Goal: Find specific page/section: Find specific page/section

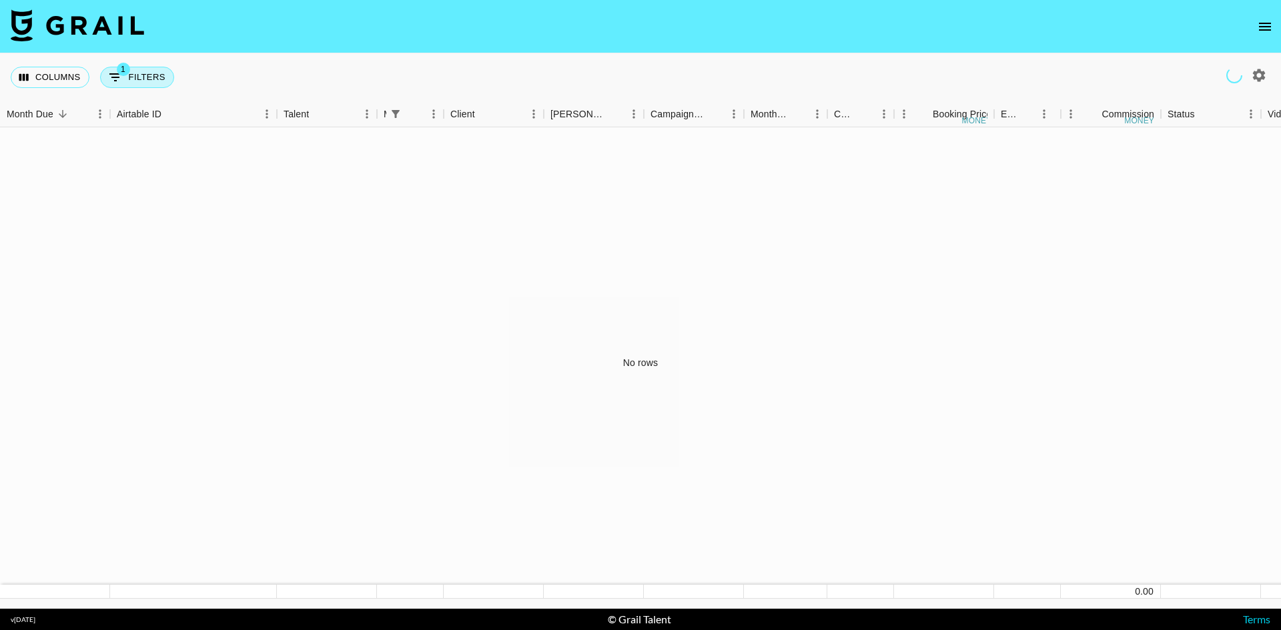
click at [148, 75] on button "1 Filters" at bounding box center [137, 77] width 74 height 21
select select "managerIds"
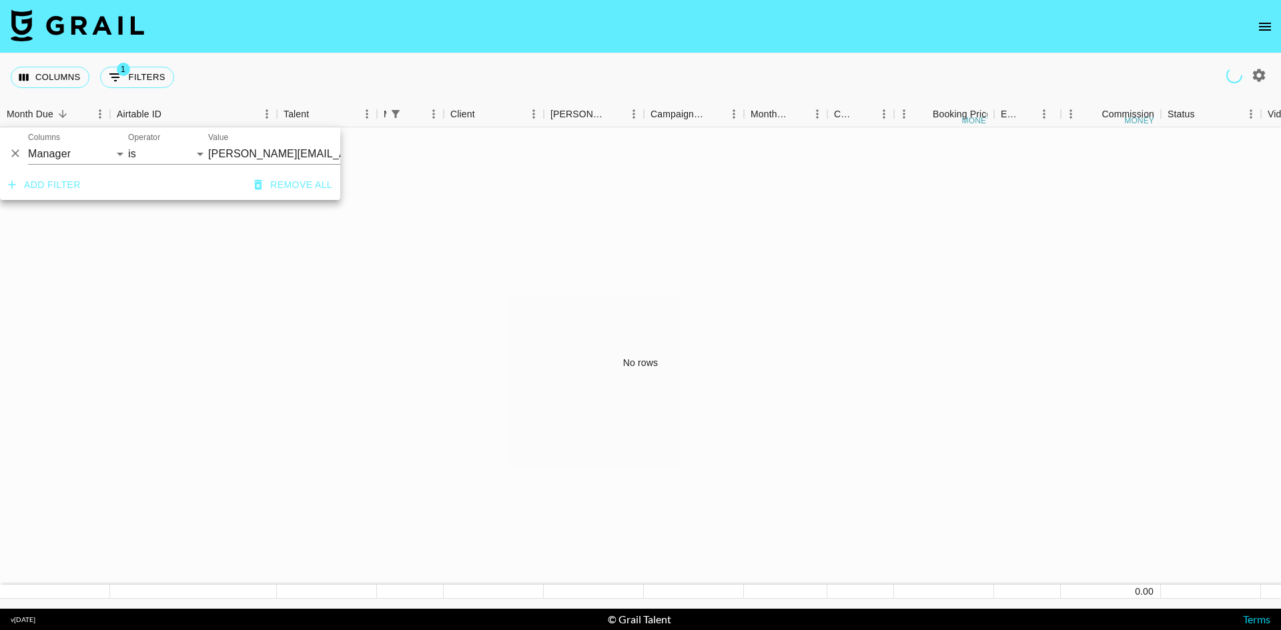
click at [282, 154] on input "[PERSON_NAME][EMAIL_ADDRESS][PERSON_NAME][DOMAIN_NAME]" at bounding box center [289, 153] width 163 height 21
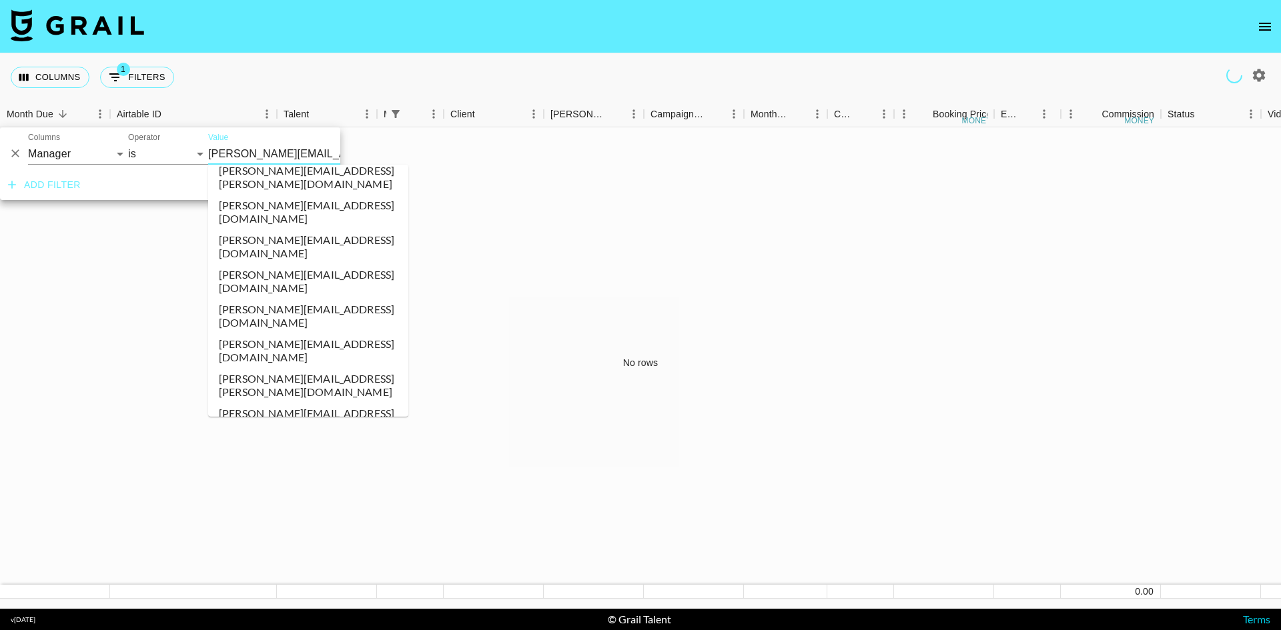
scroll to position [1010, 0]
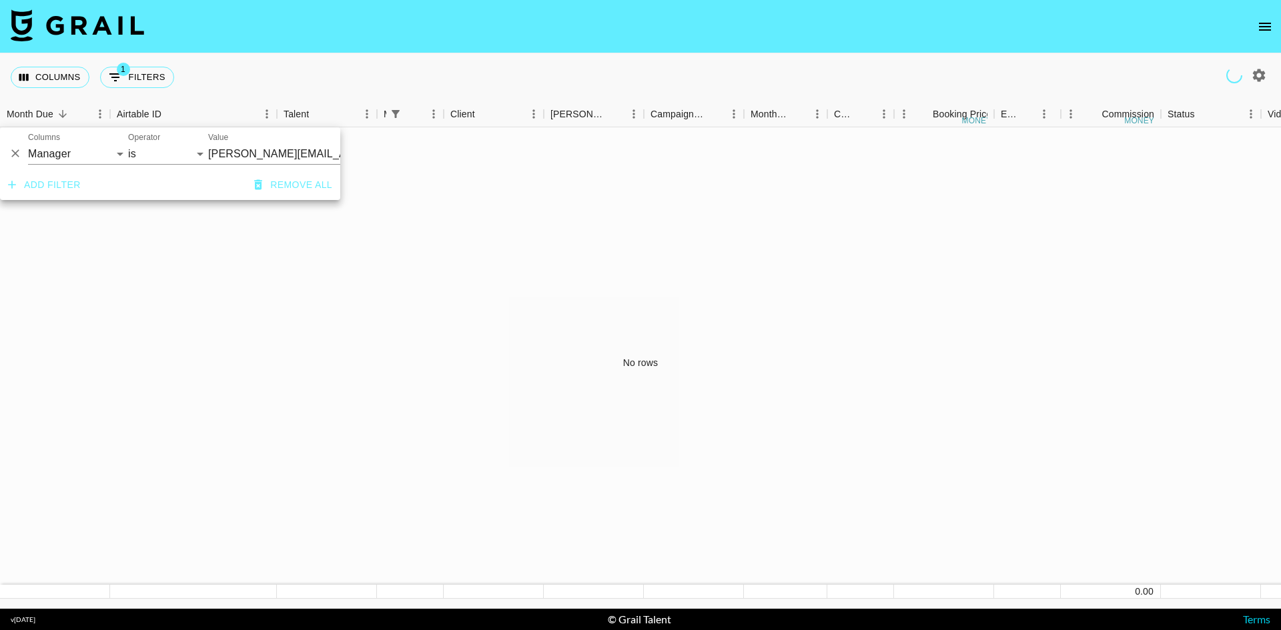
click at [369, 222] on div "No rows" at bounding box center [640, 363] width 1281 height 472
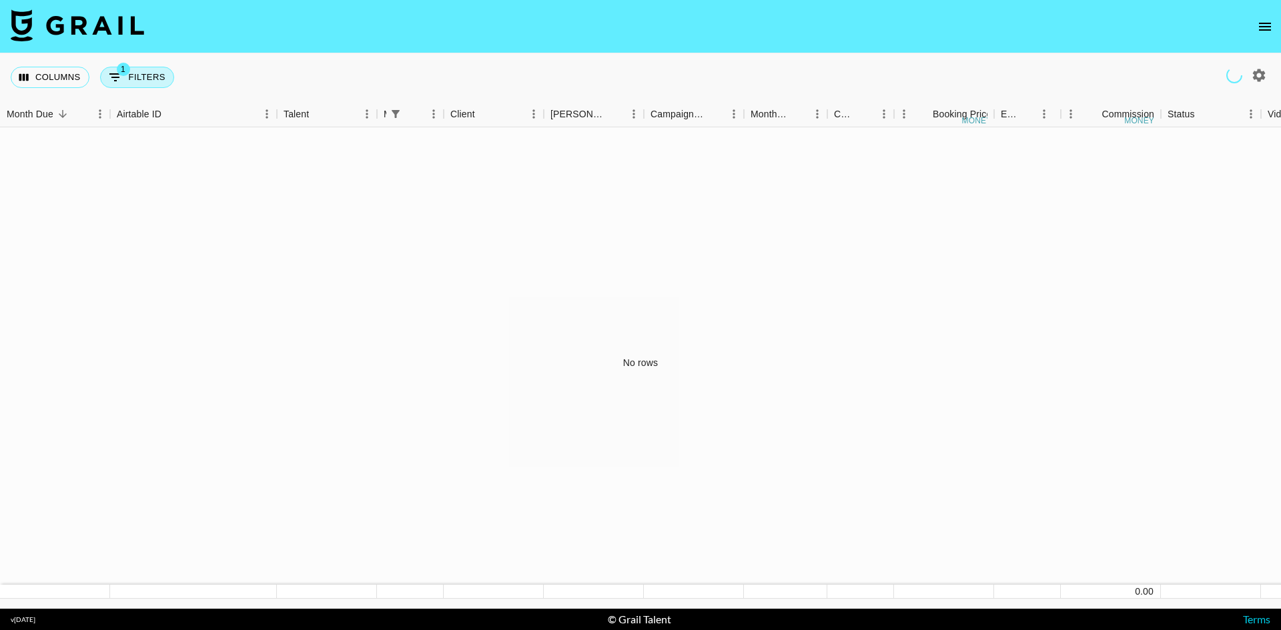
click at [150, 71] on button "1 Filters" at bounding box center [137, 77] width 74 height 21
select select "managerIds"
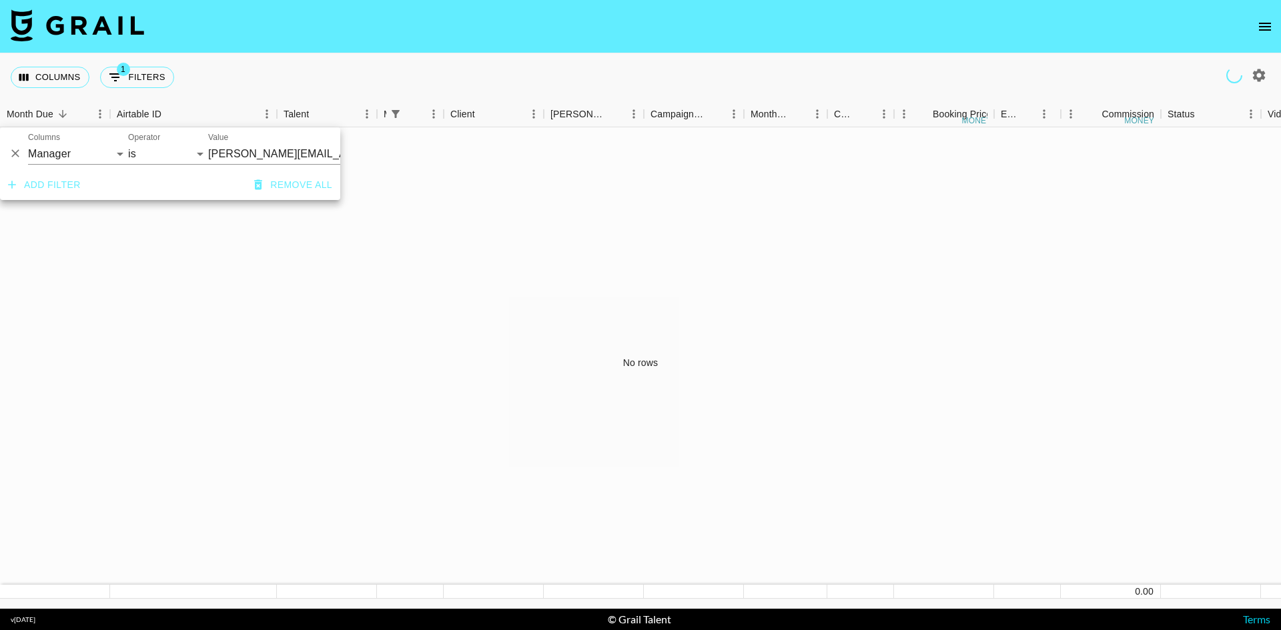
click at [269, 157] on input "[PERSON_NAME][EMAIL_ADDRESS][PERSON_NAME][DOMAIN_NAME]" at bounding box center [289, 153] width 163 height 21
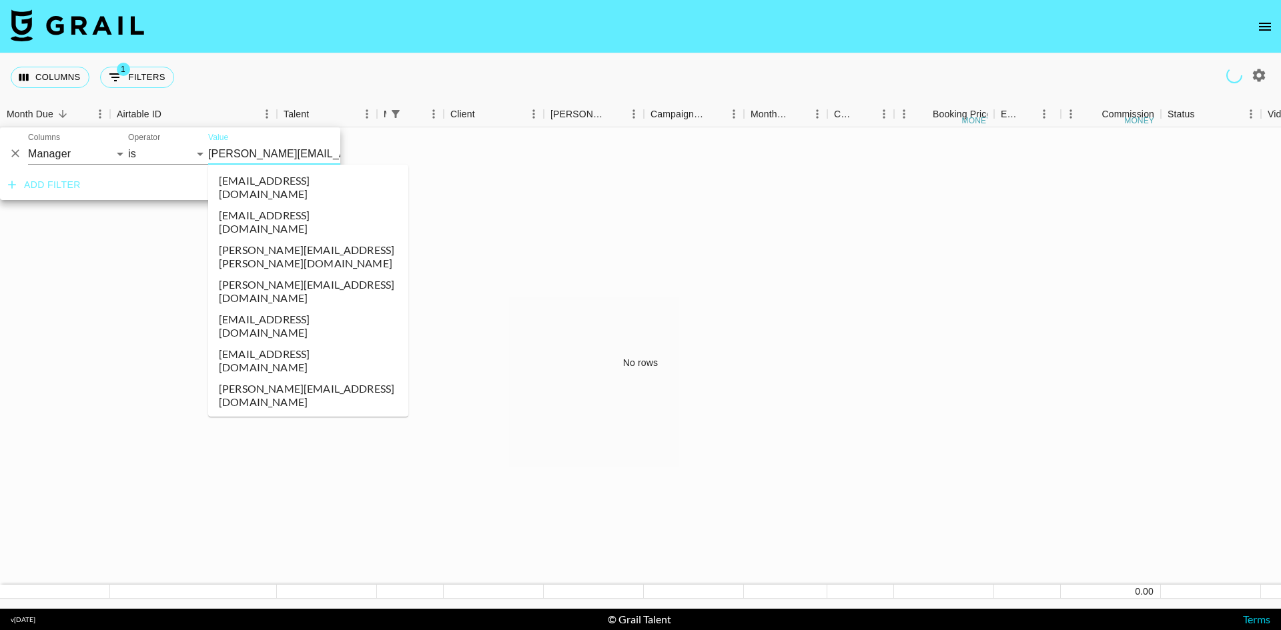
scroll to position [834, 0]
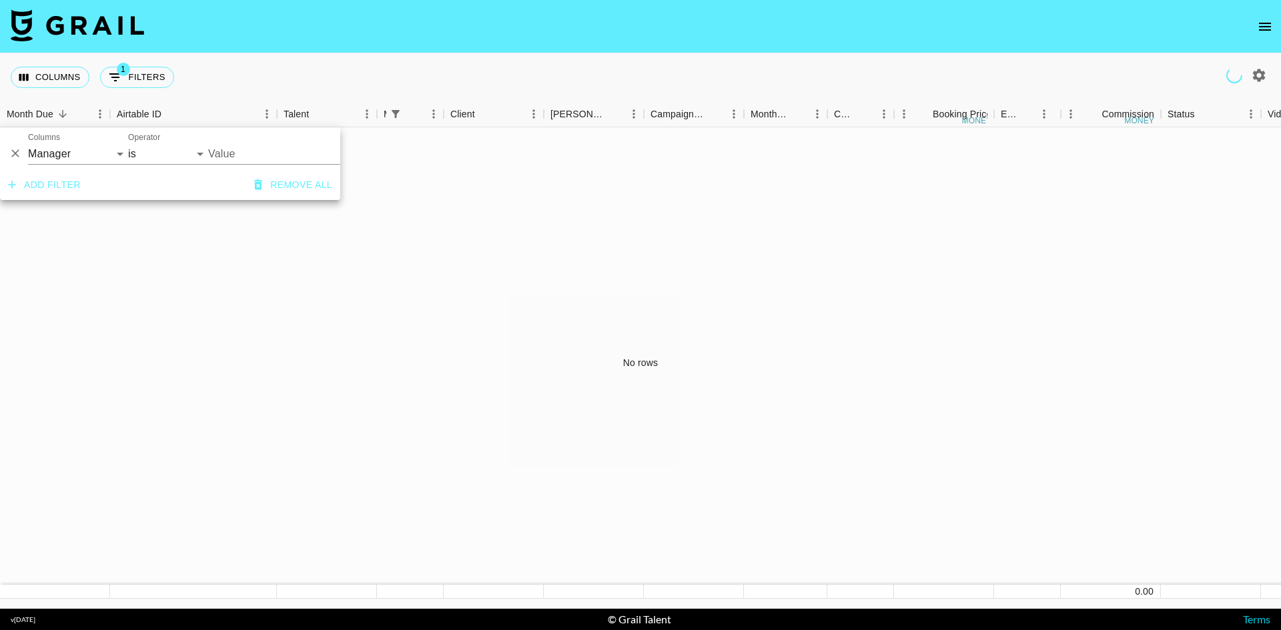
type input "[DOMAIN_NAME][EMAIL_ADDRESS][DOMAIN_NAME]"
click at [245, 236] on div "No rows" at bounding box center [640, 363] width 1281 height 472
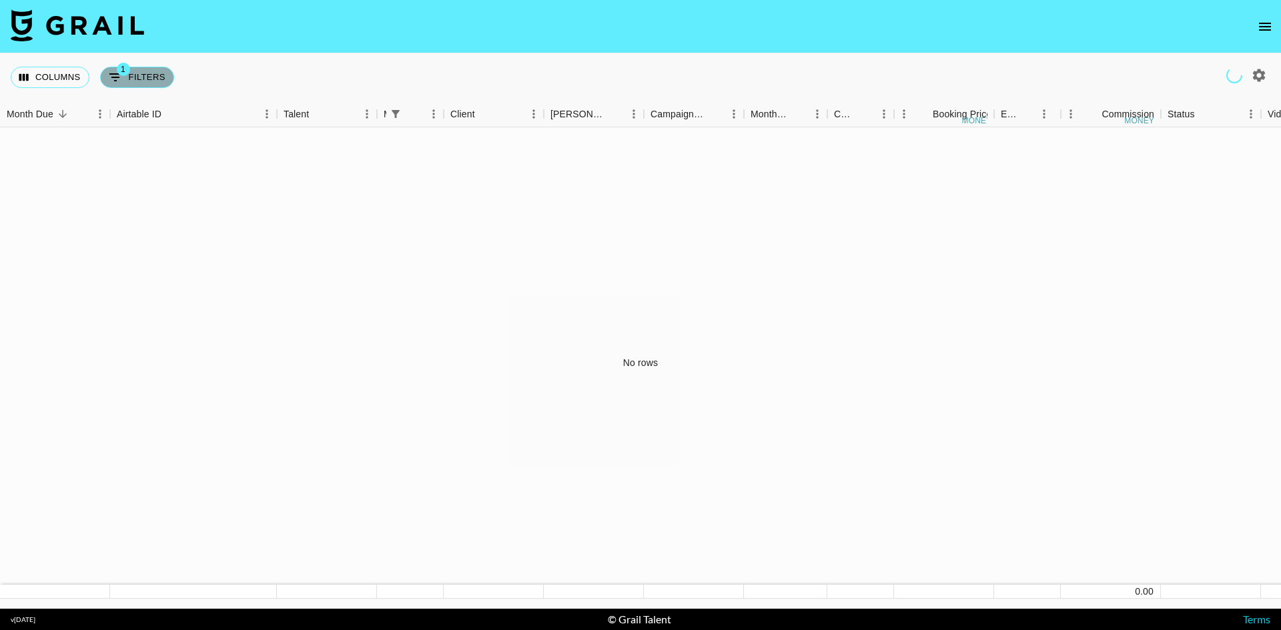
click at [153, 80] on button "1 Filters" at bounding box center [137, 77] width 74 height 21
select select "managerIds"
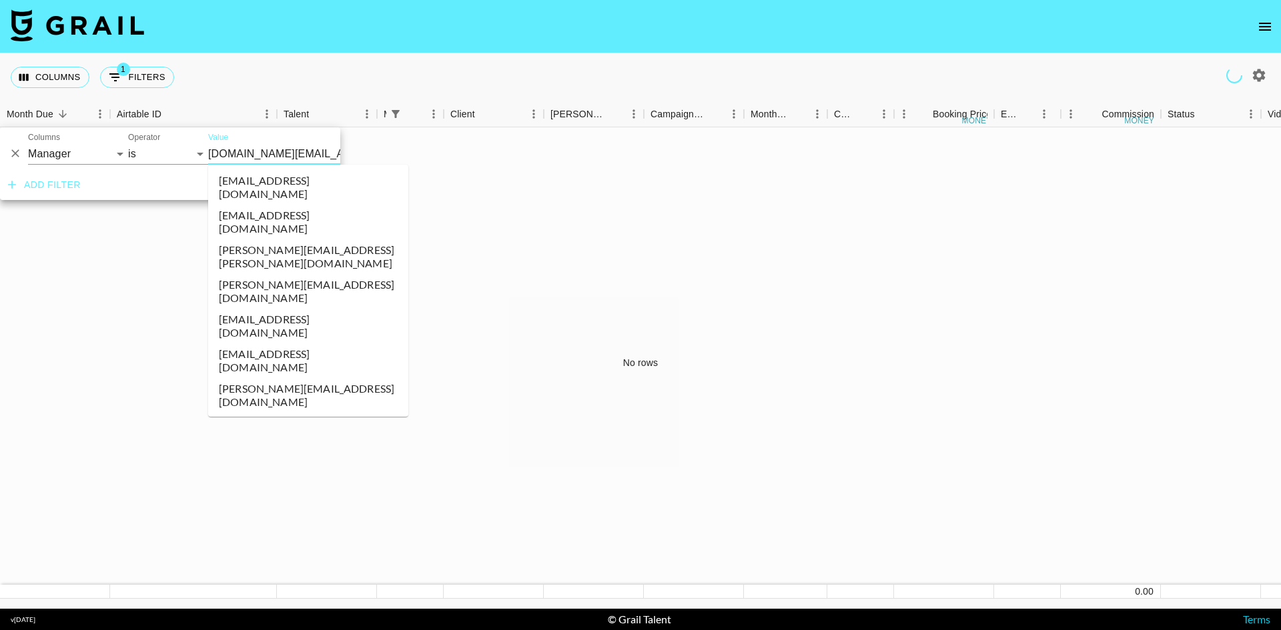
click at [239, 153] on input "[DOMAIN_NAME][EMAIL_ADDRESS][DOMAIN_NAME]" at bounding box center [289, 153] width 163 height 21
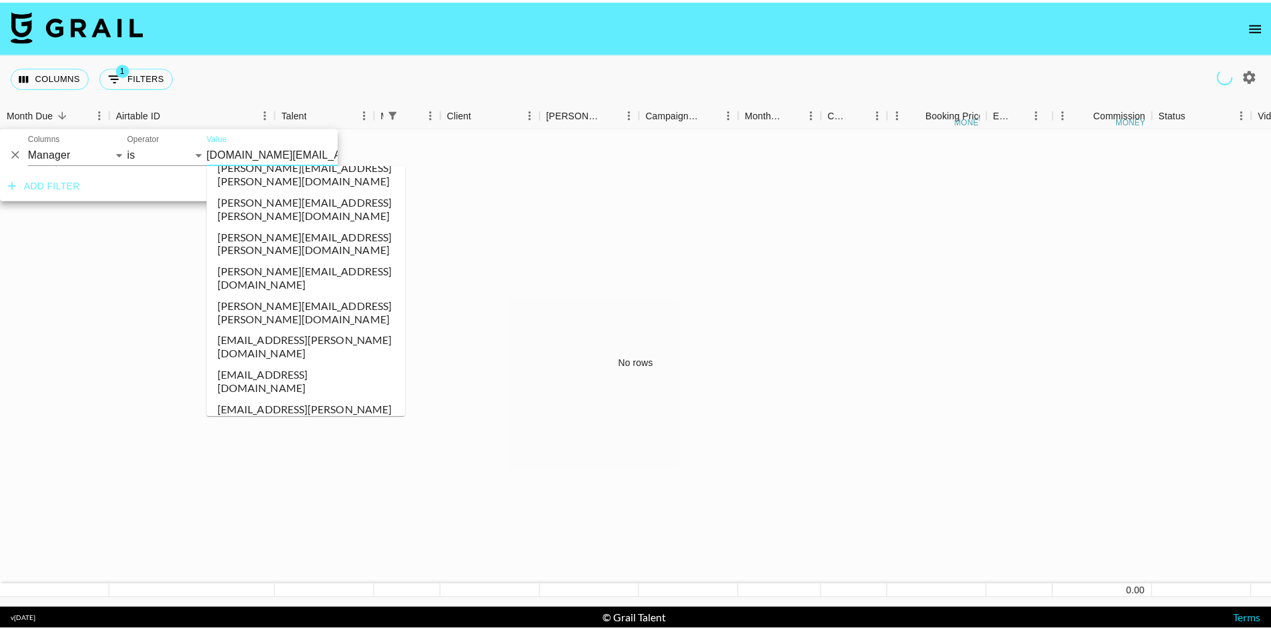
scroll to position [4231, 0]
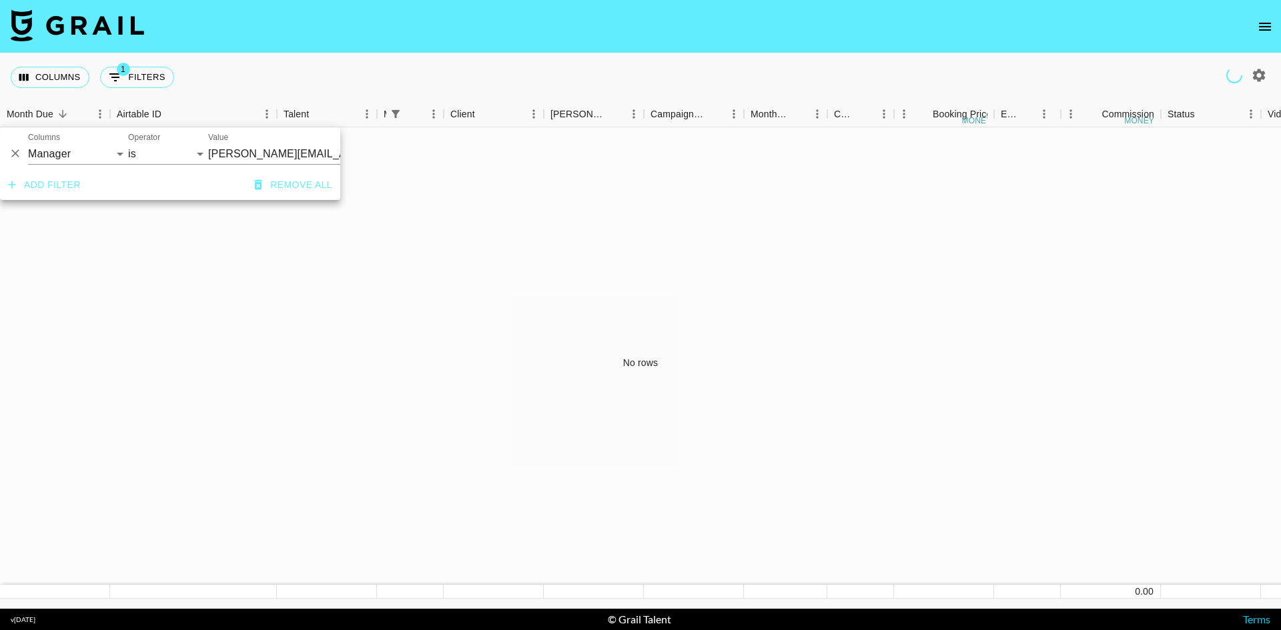
click at [402, 240] on div "No rows" at bounding box center [640, 363] width 1281 height 472
click at [55, 115] on button "Sort" at bounding box center [62, 114] width 19 height 19
click at [59, 115] on icon "Sort" at bounding box center [63, 114] width 12 height 12
click at [420, 222] on div "No rows" at bounding box center [640, 363] width 1281 height 472
click at [1268, 26] on icon "open drawer" at bounding box center [1265, 27] width 12 height 8
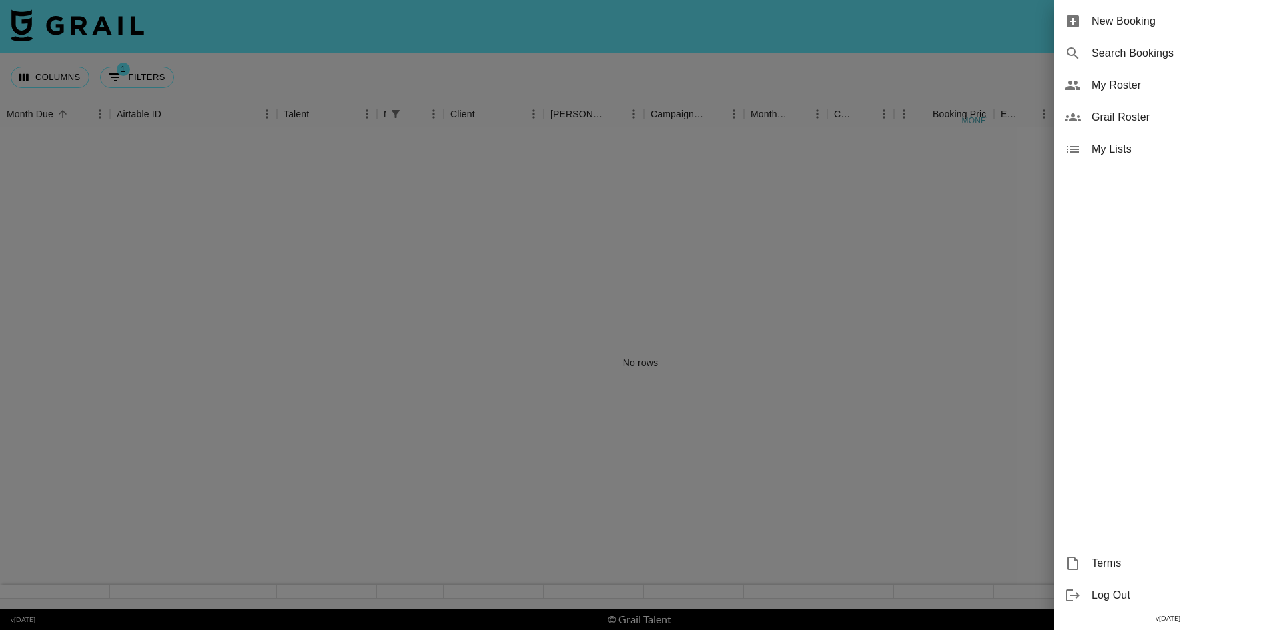
click at [1142, 83] on span "My Roster" at bounding box center [1180, 85] width 179 height 16
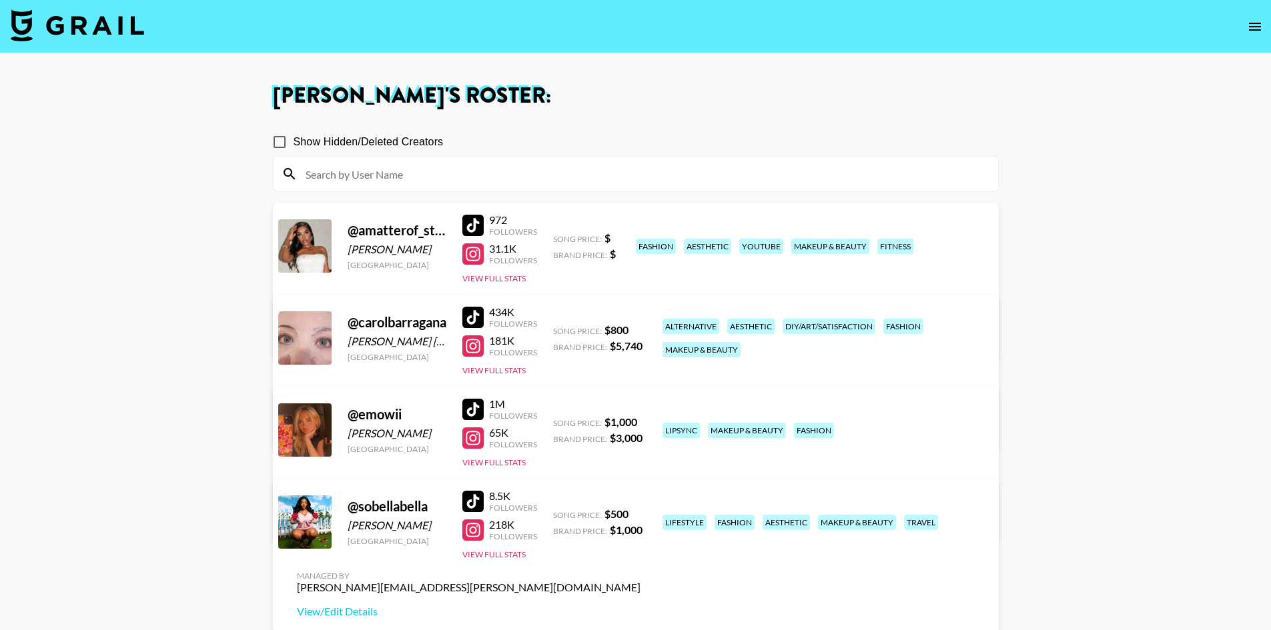
click at [1123, 225] on main "[PERSON_NAME] 's Roster: Show Hidden/Deleted Creators @ amatterof_style [PERSON…" at bounding box center [635, 363] width 1271 height 620
